Goal: Book appointment/travel/reservation

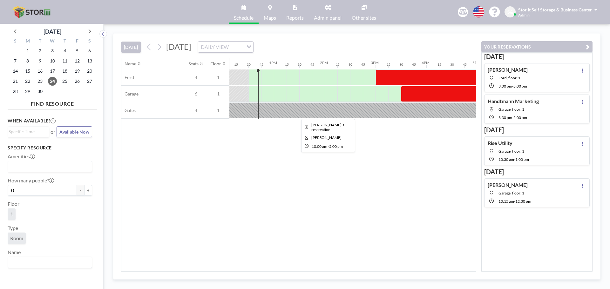
scroll to position [0, 623]
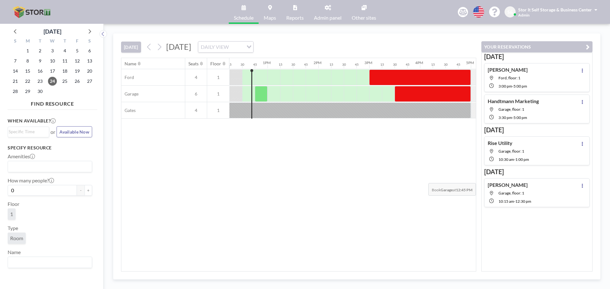
click at [423, 179] on div "Name Seats Floor 12AM 15 30 45 1AM 15 30 45 2AM 15 30 45 3AM 15 30 45 4AM 15 30…" at bounding box center [298, 164] width 355 height 213
click at [261, 93] on div at bounding box center [261, 94] width 13 height 16
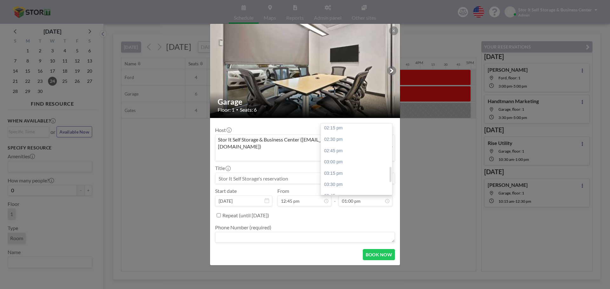
scroll to position [199, 0]
click at [351, 151] on div "03:00 pm" at bounding box center [358, 156] width 74 height 11
type input "03:00 pm"
click at [234, 233] on textarea at bounding box center [305, 237] width 180 height 11
type textarea "[PERSON_NAME]"
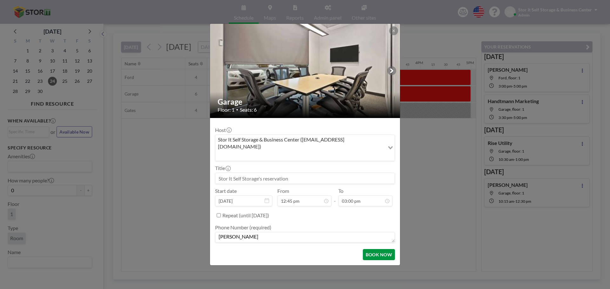
click at [376, 249] on button "BOOK NOW" at bounding box center [379, 254] width 32 height 11
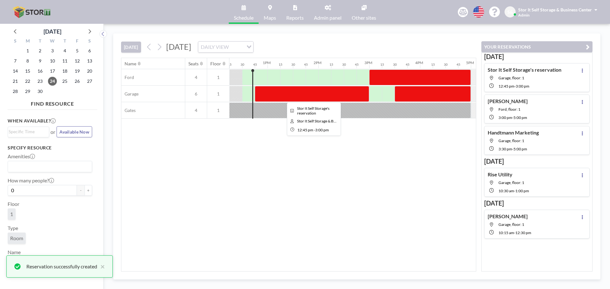
click at [296, 94] on div at bounding box center [312, 94] width 114 height 16
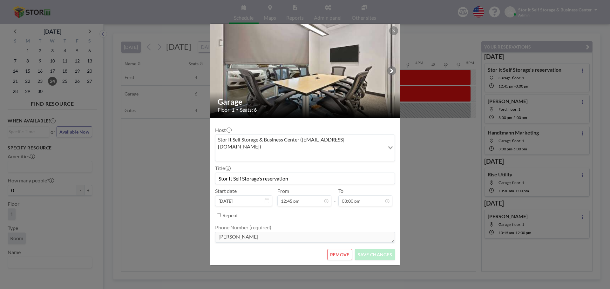
click at [271, 173] on input "Stor It Self Storage's reservation" at bounding box center [304, 178] width 179 height 11
drag, startPoint x: 305, startPoint y: 170, endPoint x: 117, endPoint y: 159, distance: 188.4
click at [122, 159] on div "Garage Floor: 1 • Seats: 6 Host Stor It Self Storage & Business Center ([EMAIL_…" at bounding box center [305, 144] width 610 height 289
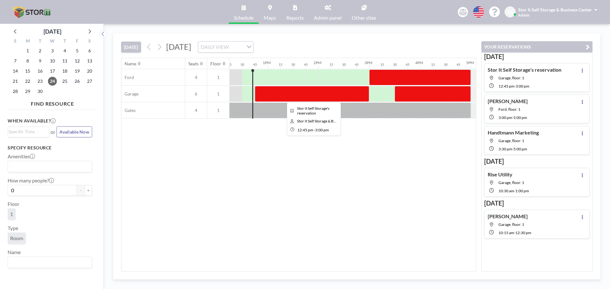
click at [298, 89] on div at bounding box center [312, 94] width 114 height 16
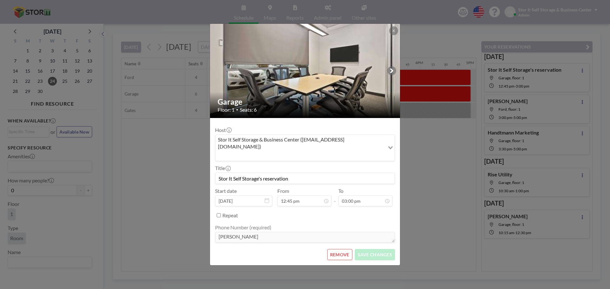
drag, startPoint x: 295, startPoint y: 173, endPoint x: 194, endPoint y: 166, distance: 100.9
click at [194, 166] on div "Garage Floor: 1 • Seats: 6 Host Stor It Self Storage & Business Center ([EMAIL_…" at bounding box center [305, 144] width 610 height 289
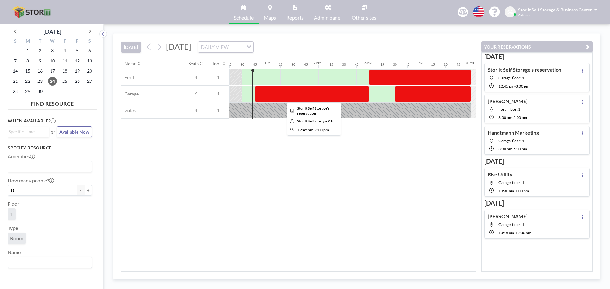
click at [283, 87] on div at bounding box center [312, 94] width 114 height 16
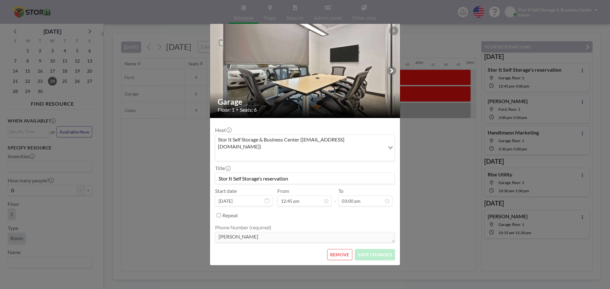
drag, startPoint x: 296, startPoint y: 173, endPoint x: 224, endPoint y: 172, distance: 72.4
click at [224, 173] on input "Stor It Self Storage's reservation" at bounding box center [304, 178] width 179 height 11
type input "S"
type input "[PERSON_NAME]"
click at [375, 252] on button "SAVE CHANGES" at bounding box center [375, 254] width 40 height 11
